Goal: Find specific page/section: Locate a particular part of the current website

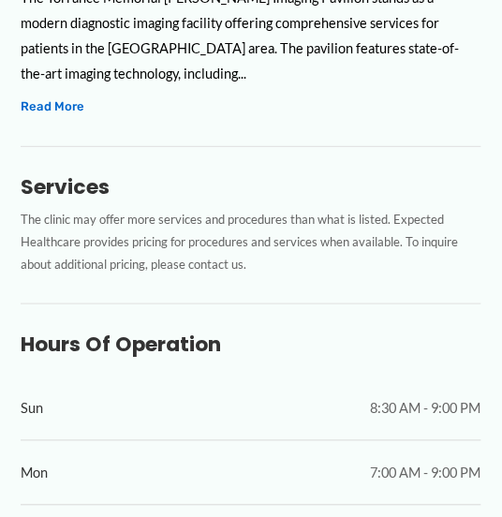
scroll to position [655, 0]
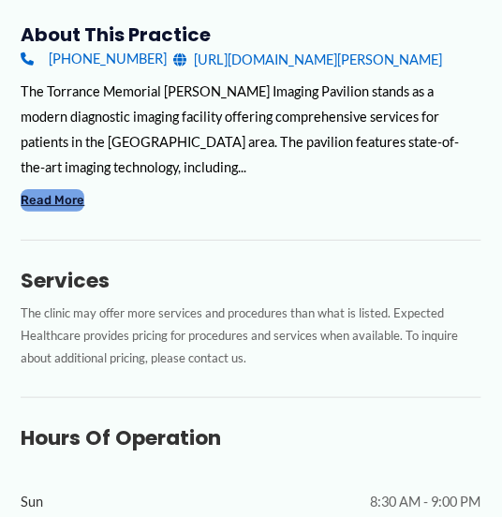
click at [44, 211] on button "Read More" at bounding box center [53, 200] width 64 height 22
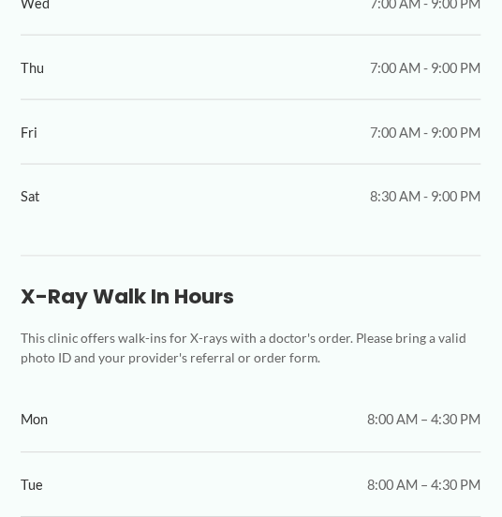
scroll to position [1685, 0]
